Goal: Find contact information: Find contact information

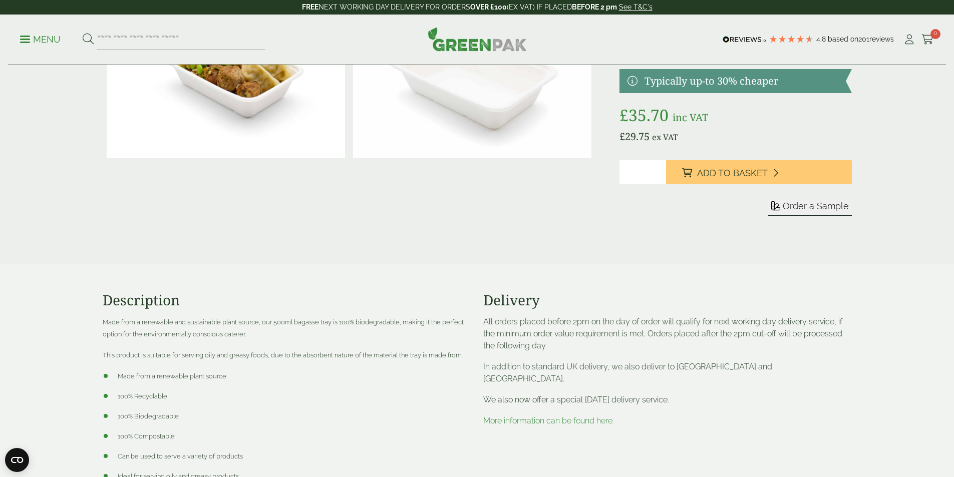
scroll to position [200, 0]
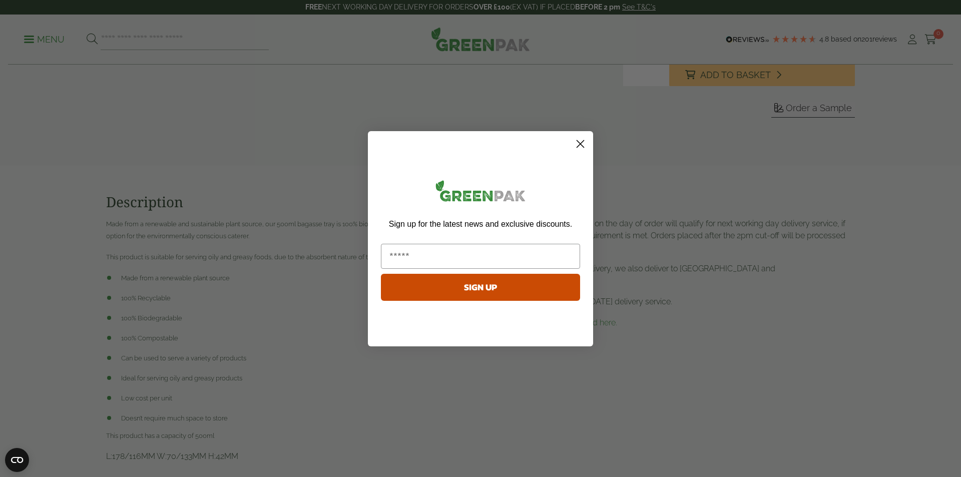
click at [581, 143] on icon "Close dialog" at bounding box center [580, 143] width 7 height 7
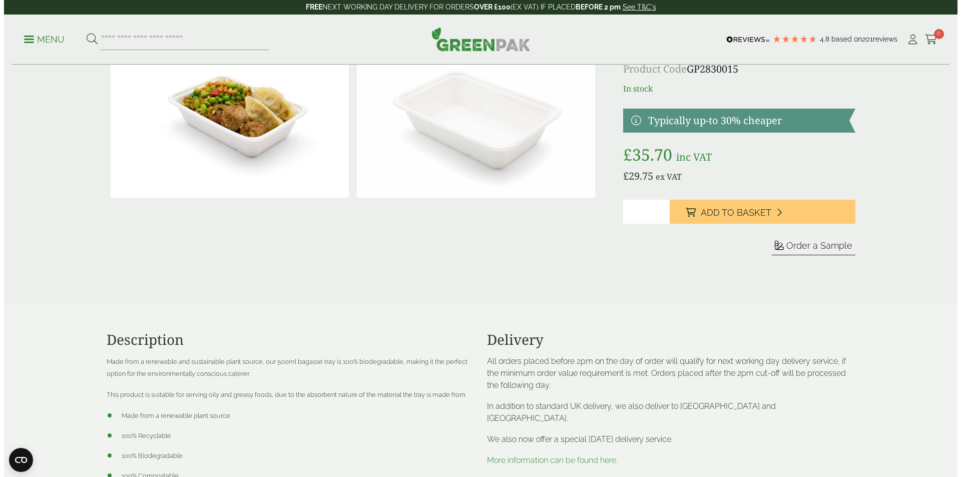
scroll to position [0, 0]
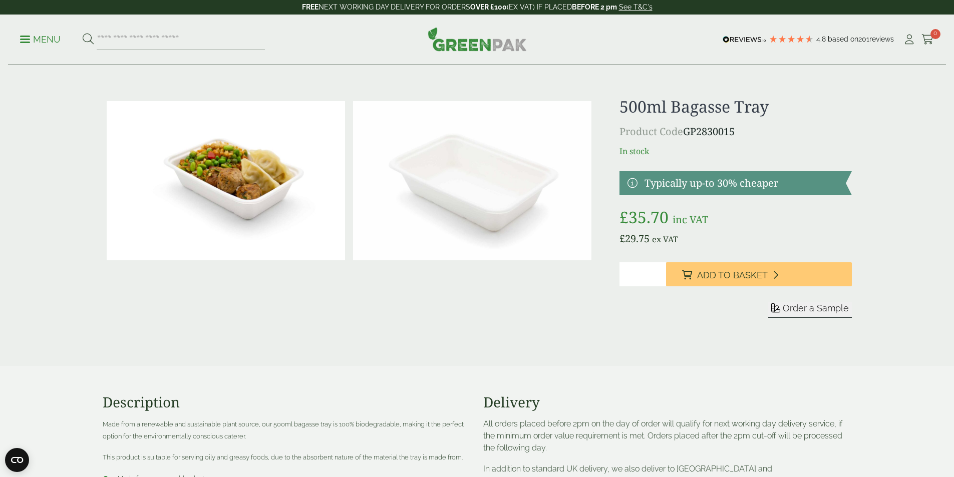
click at [33, 36] on link "Menu" at bounding box center [40, 39] width 41 height 10
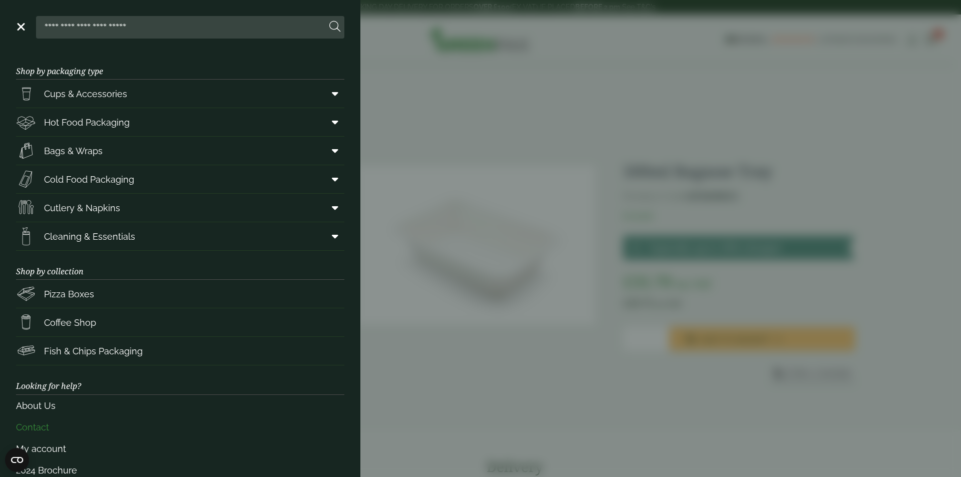
click at [37, 433] on link "Contact" at bounding box center [180, 427] width 328 height 22
